Goal: Find contact information

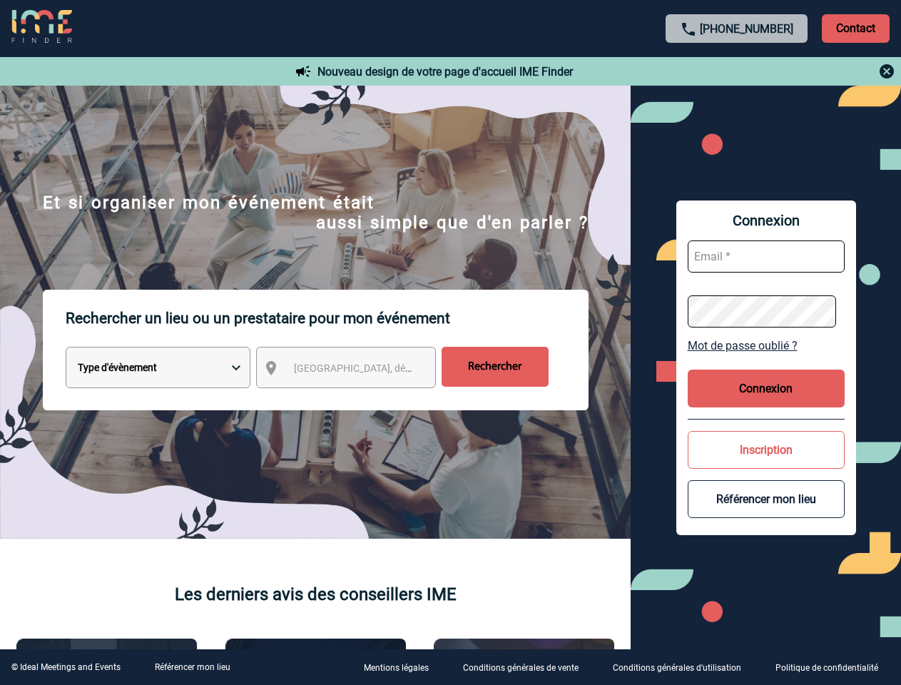
click at [450, 342] on p "Rechercher un lieu ou un prestataire pour mon événement" at bounding box center [327, 318] width 523 height 57
click at [855, 28] on p "Contact" at bounding box center [856, 28] width 68 height 29
click at [737, 71] on div at bounding box center [737, 71] width 317 height 17
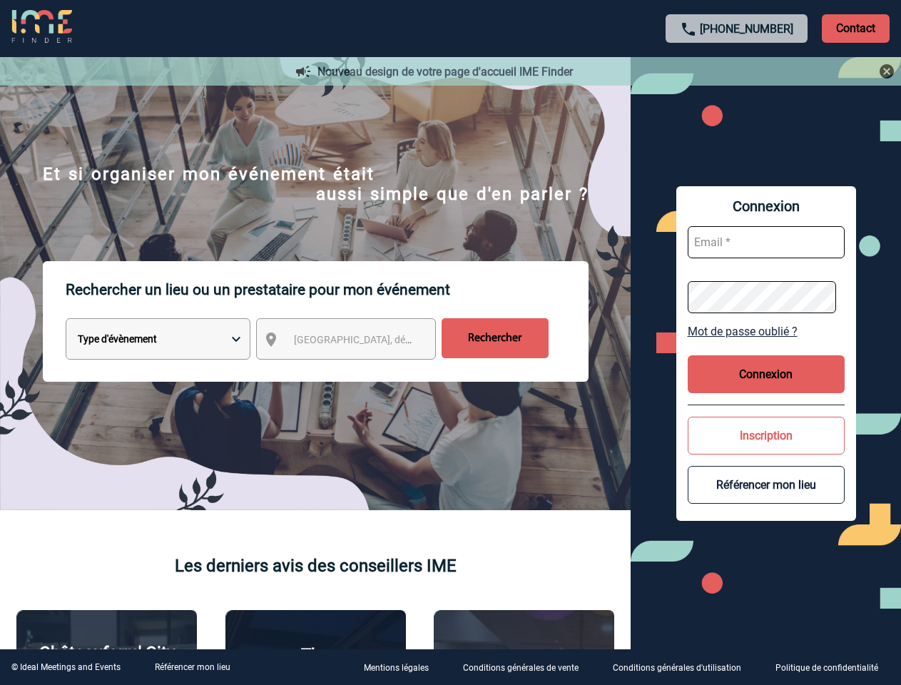
click at [359, 370] on div at bounding box center [438, 333] width 877 height 666
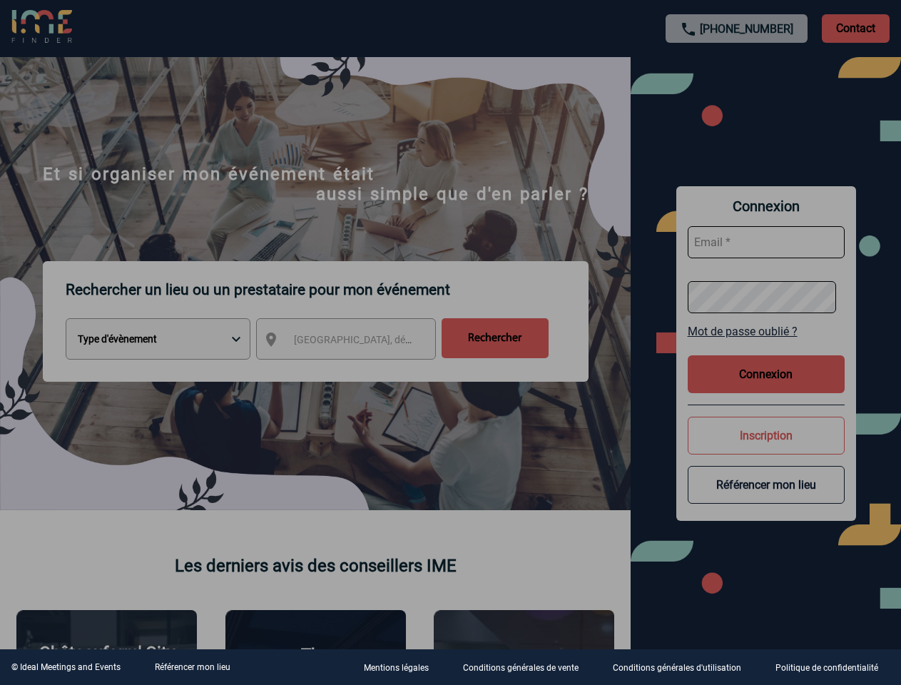
click at [766, 345] on div at bounding box center [450, 342] width 901 height 685
click at [766, 388] on div at bounding box center [450, 342] width 901 height 685
click at [766, 449] on div at bounding box center [450, 342] width 901 height 685
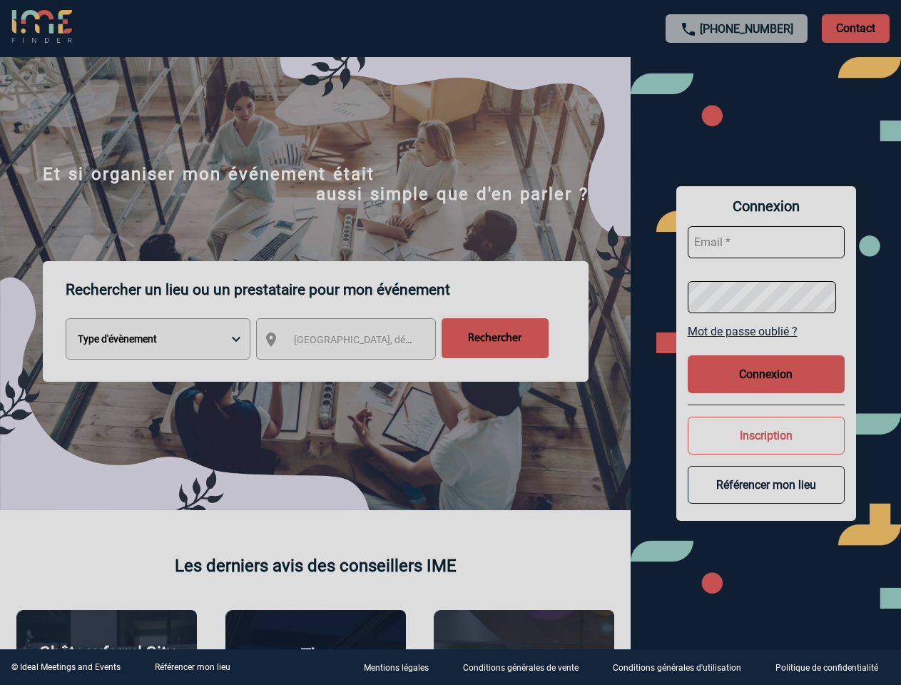
click at [766, 499] on button "Référencer mon lieu" at bounding box center [766, 485] width 157 height 38
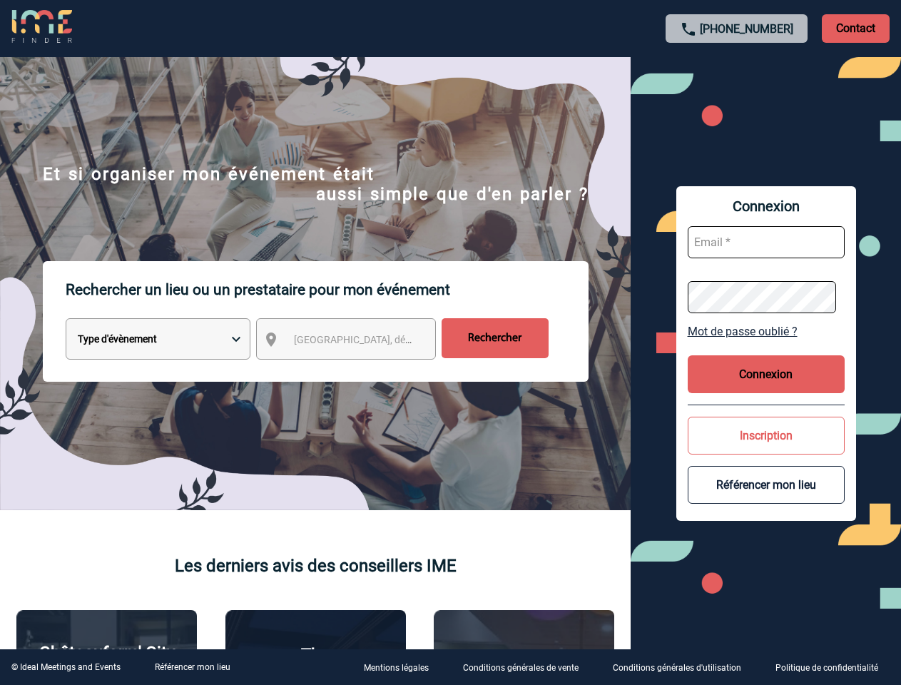
click at [192, 667] on link "Référencer mon lieu" at bounding box center [193, 667] width 76 height 10
